Goal: Entertainment & Leisure: Browse casually

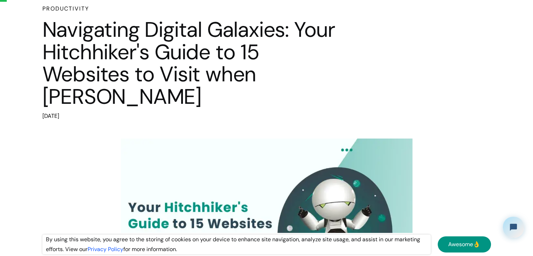
click at [442, 75] on div "Productivity Navigating Digital Galaxies: Your Hitchhiker's Guide to 15 Website…" at bounding box center [266, 63] width 448 height 116
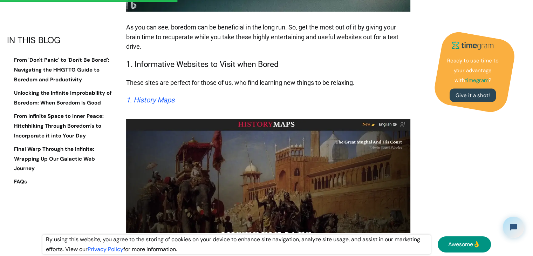
scroll to position [1559, 0]
click at [167, 95] on em "1. History Maps" at bounding box center [150, 99] width 48 height 8
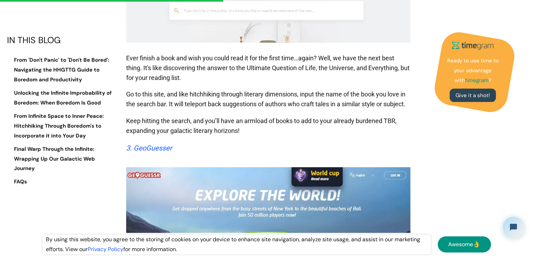
scroll to position [1951, 0]
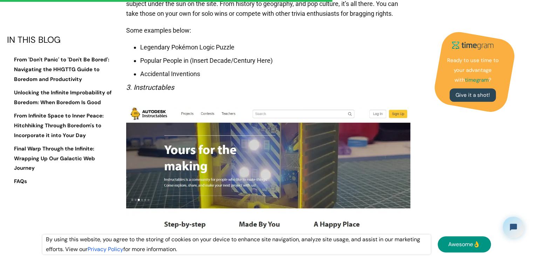
scroll to position [2985, 0]
